Goal: Task Accomplishment & Management: Manage account settings

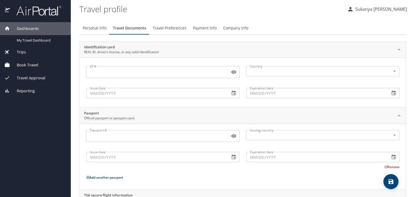
click at [37, 49] on div "Trips" at bounding box center [35, 52] width 62 height 6
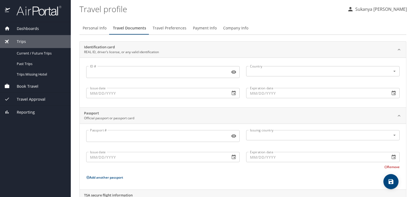
click at [31, 85] on span "Book Travel" at bounding box center [24, 86] width 28 height 6
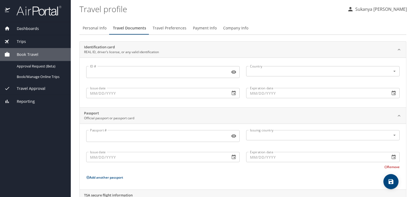
click at [30, 89] on span "Travel Approval" at bounding box center [27, 89] width 35 height 6
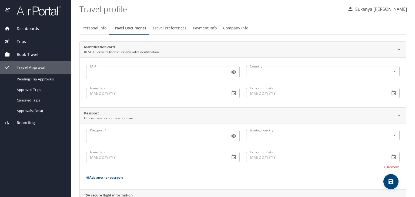
click at [42, 26] on div "Dashboards" at bounding box center [35, 29] width 62 height 6
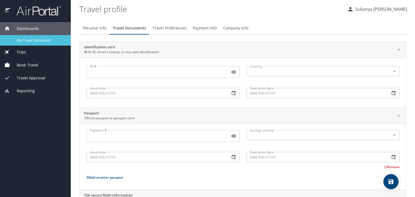
click at [45, 40] on span "My Travel Dashboard" at bounding box center [41, 40] width 48 height 5
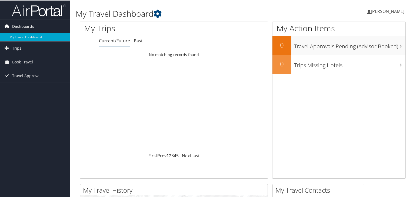
click at [36, 25] on link "Dashboards" at bounding box center [35, 26] width 70 height 14
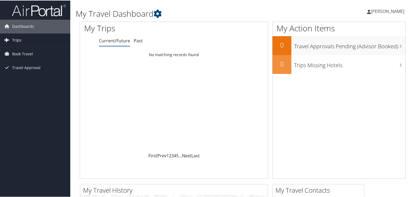
click at [26, 42] on link "Trips" at bounding box center [35, 40] width 70 height 14
click at [22, 75] on span "Book Travel" at bounding box center [22, 78] width 21 height 14
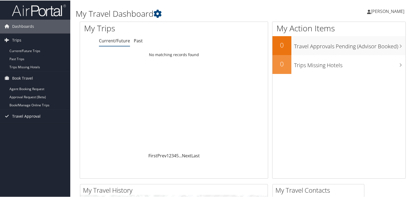
click at [23, 113] on span "Travel Approval" at bounding box center [26, 116] width 28 height 14
click at [388, 12] on span "[PERSON_NAME]" at bounding box center [387, 11] width 33 height 6
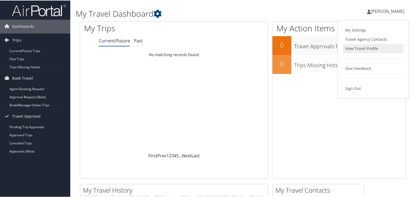
click at [375, 46] on link "View Travel Profile" at bounding box center [373, 47] width 60 height 9
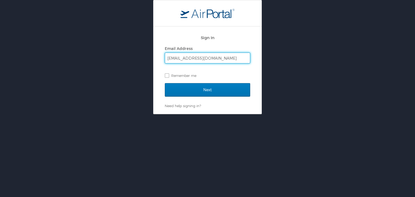
type input "[EMAIL_ADDRESS][DOMAIN_NAME]"
click at [165, 83] on input "Next" at bounding box center [207, 90] width 85 height 14
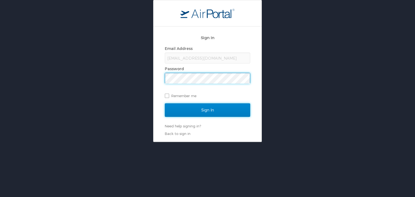
click at [198, 113] on input "Sign In" at bounding box center [207, 110] width 85 height 14
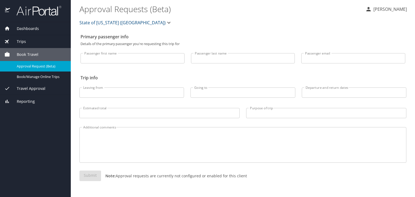
click at [17, 41] on span "Trips" at bounding box center [18, 42] width 16 height 6
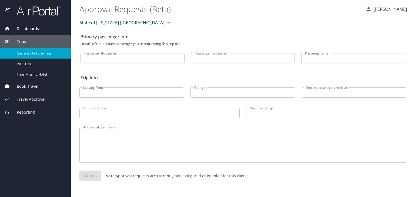
click at [28, 55] on span "Current / Future Trips" at bounding box center [41, 53] width 48 height 5
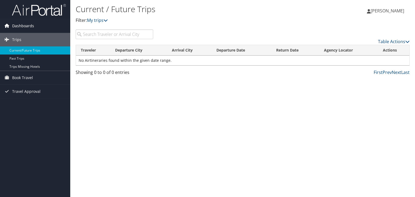
click at [32, 25] on span "Dashboards" at bounding box center [23, 26] width 22 height 14
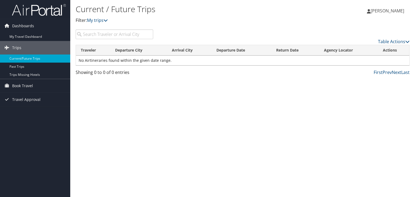
click at [385, 12] on span "[PERSON_NAME]" at bounding box center [387, 11] width 33 height 6
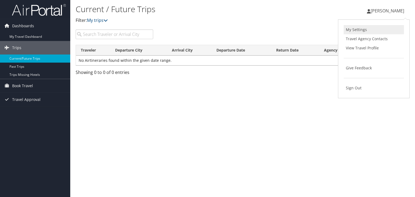
click at [357, 32] on link "My Settings" at bounding box center [374, 29] width 60 height 9
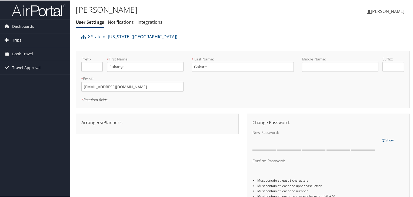
click at [22, 41] on link "Trips" at bounding box center [35, 40] width 70 height 14
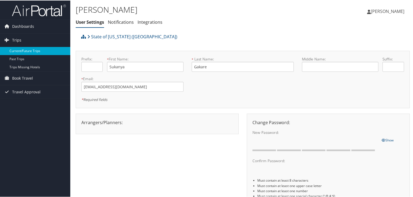
click at [24, 51] on link "Current/Future Trips" at bounding box center [35, 50] width 70 height 8
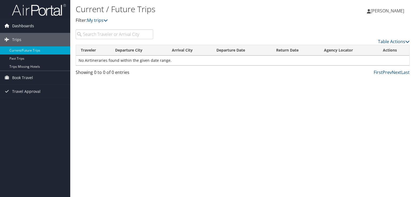
click at [31, 22] on span "Dashboards" at bounding box center [23, 26] width 22 height 14
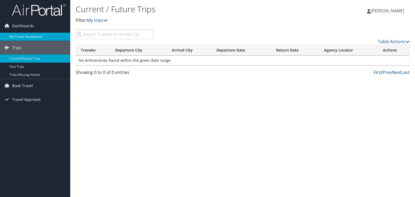
click at [35, 34] on link "My Travel Dashboard" at bounding box center [35, 37] width 70 height 8
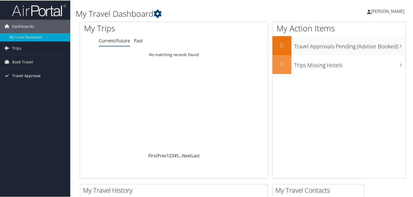
click at [31, 74] on span "Travel Approval" at bounding box center [26, 76] width 28 height 14
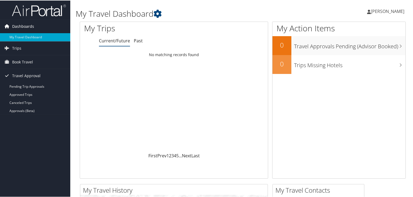
click at [25, 26] on span "Dashboards" at bounding box center [23, 26] width 22 height 14
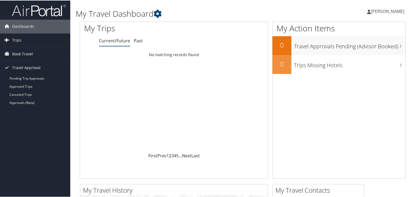
click at [376, 9] on span "[PERSON_NAME]" at bounding box center [387, 11] width 33 height 6
click at [351, 45] on link "View Travel Profile" at bounding box center [373, 47] width 60 height 9
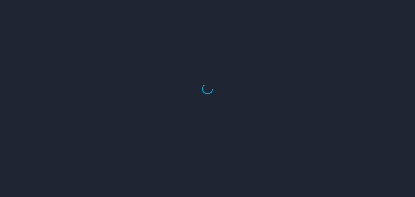
select select "US"
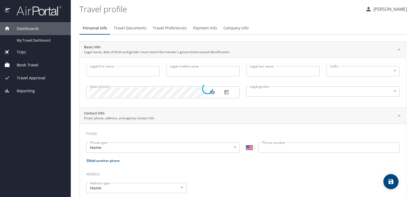
type input "Sukanya"
type input "Gakare"
type input "[DEMOGRAPHIC_DATA]"
type input "Gajanan"
type input "Shelkar"
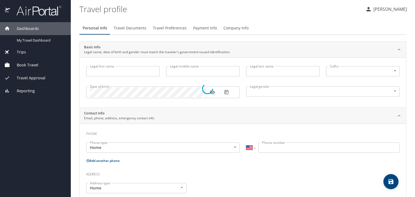
type input "(402) 359-0532"
type input "gshelkar@gmail.com"
select select "US"
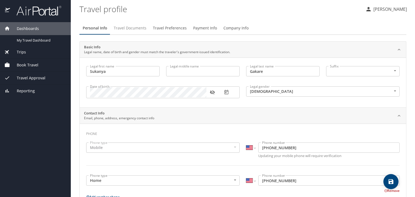
click at [130, 29] on span "Travel Documents" at bounding box center [130, 28] width 33 height 7
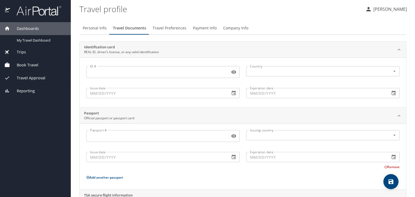
click at [130, 29] on span "Travel Documents" at bounding box center [129, 28] width 33 height 7
click at [171, 27] on span "Travel Preferences" at bounding box center [170, 28] width 34 height 7
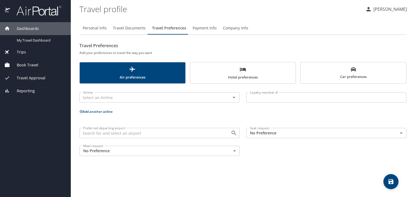
click at [205, 29] on span "Payment Info" at bounding box center [205, 28] width 24 height 7
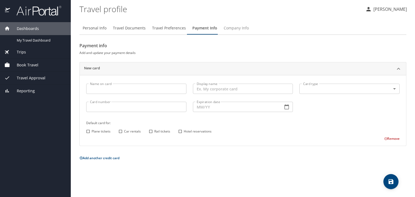
click at [226, 27] on span "Company Info" at bounding box center [236, 28] width 25 height 7
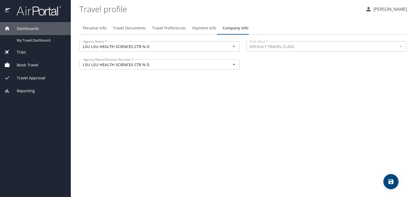
click at [94, 27] on span "Personal Info" at bounding box center [95, 28] width 24 height 7
select select "US"
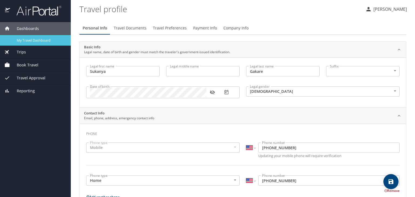
click at [33, 44] on link "My Travel Dashboard" at bounding box center [35, 40] width 71 height 11
